Goal: Task Accomplishment & Management: Manage account settings

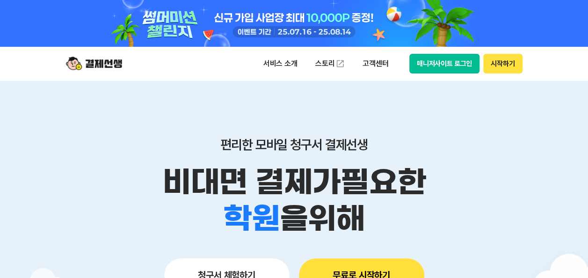
click at [454, 63] on button "매니저사이트 로그인" at bounding box center [444, 64] width 71 height 20
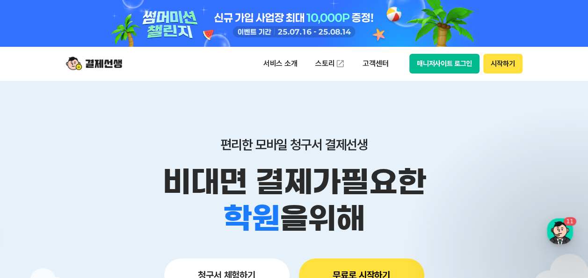
click at [433, 67] on button "매니저사이트 로그인" at bounding box center [444, 64] width 71 height 20
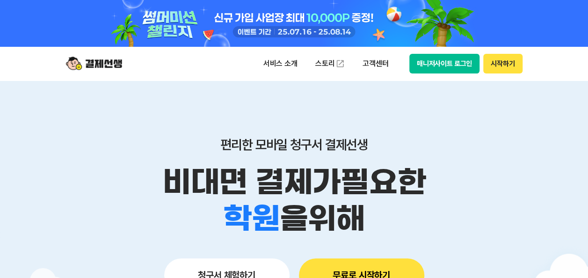
click at [437, 64] on button "매니저사이트 로그인" at bounding box center [444, 64] width 71 height 20
